Goal: Find contact information: Find contact information

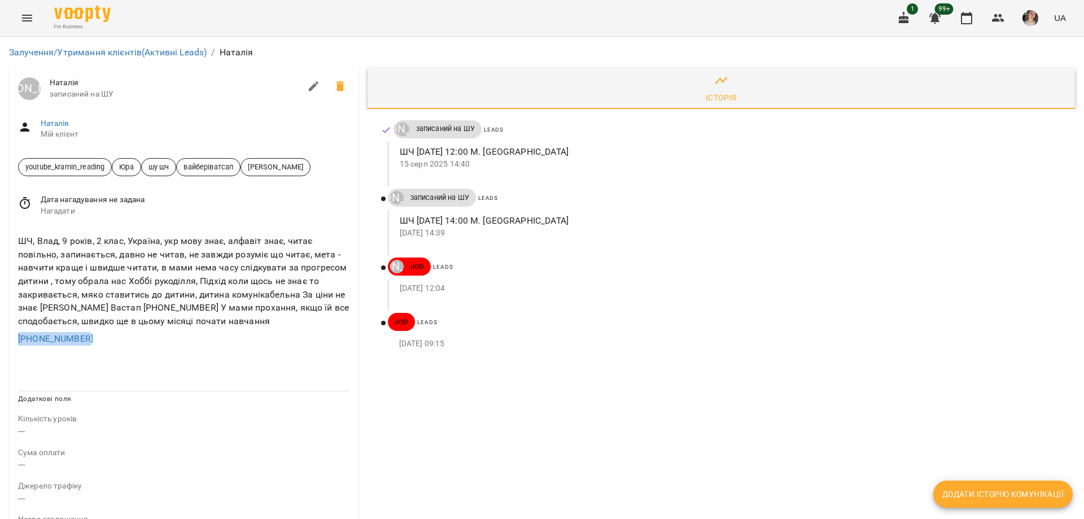
drag, startPoint x: 89, startPoint y: 340, endPoint x: 0, endPoint y: 339, distance: 88.6
click at [0, 339] on div "Залучення/Утримання клієнтів (Активні Leads) / Наталія Юрій Тимочко Наталія зап…" at bounding box center [542, 487] width 1084 height 901
copy link "+380975000081"
